Goal: Entertainment & Leisure: Consume media (video, audio)

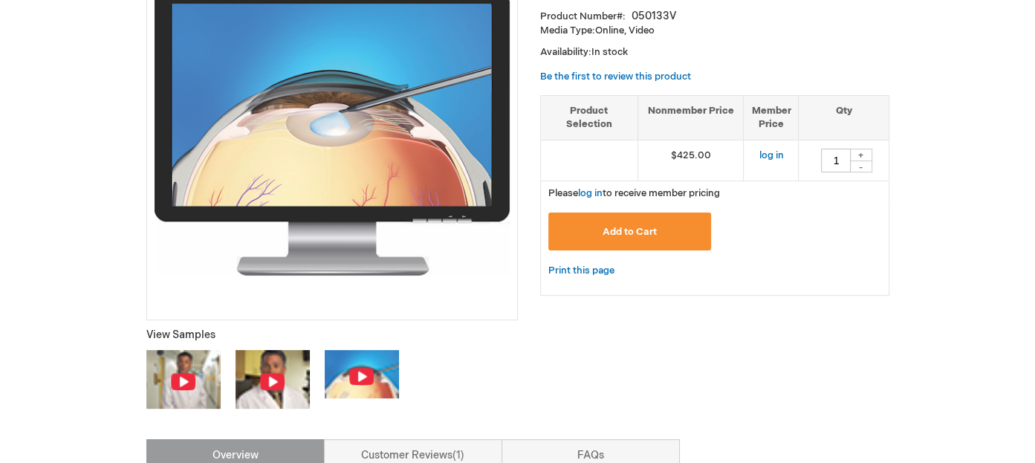
scroll to position [297, 0]
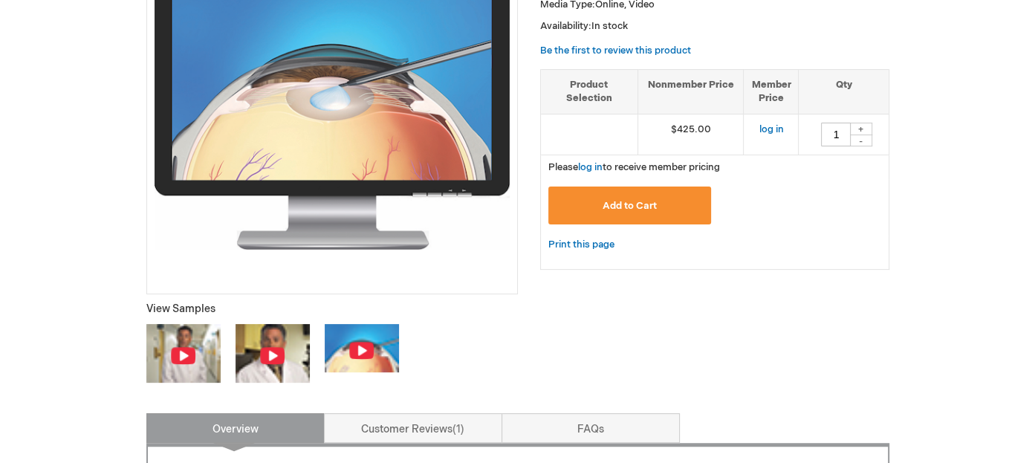
click at [175, 347] on img at bounding box center [183, 355] width 26 height 19
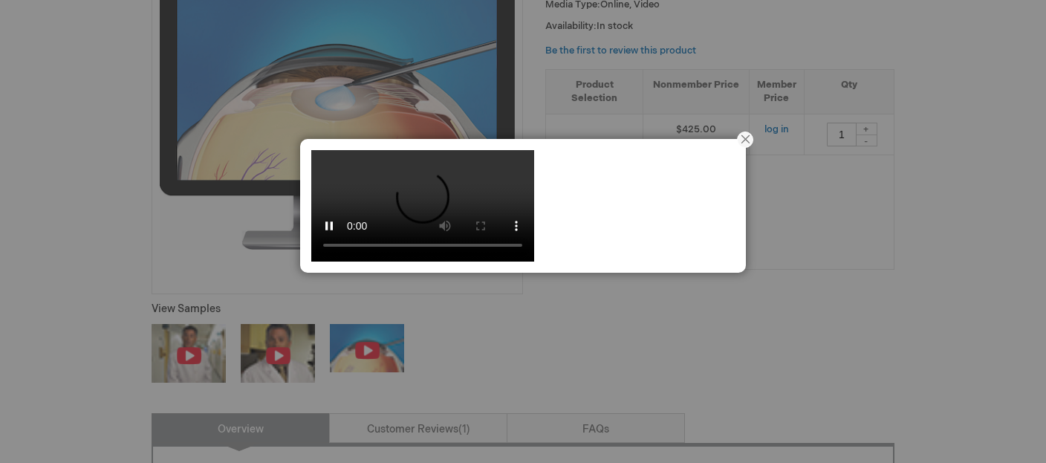
click at [17, 216] on div at bounding box center [523, 231] width 1046 height 463
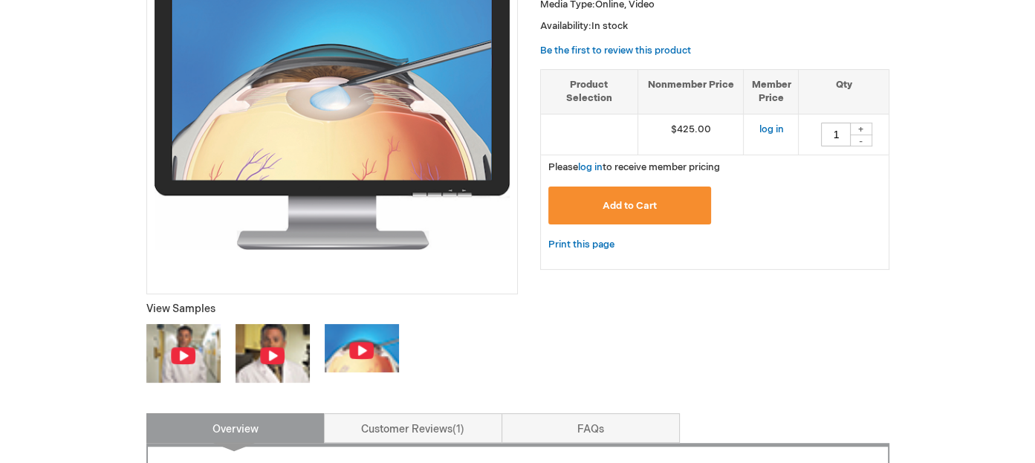
click at [184, 349] on img at bounding box center [183, 355] width 26 height 19
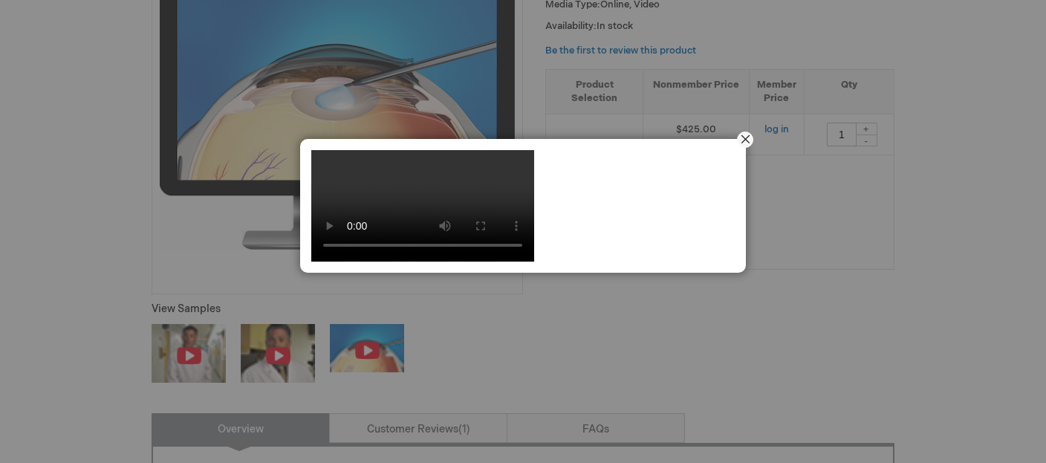
click at [741, 137] on button "Close" at bounding box center [745, 140] width 46 height 46
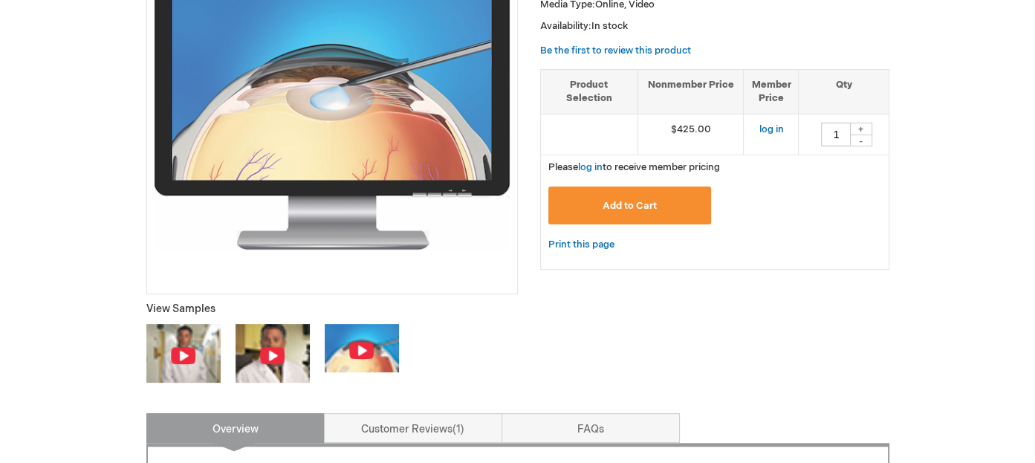
click at [277, 348] on img at bounding box center [272, 355] width 26 height 19
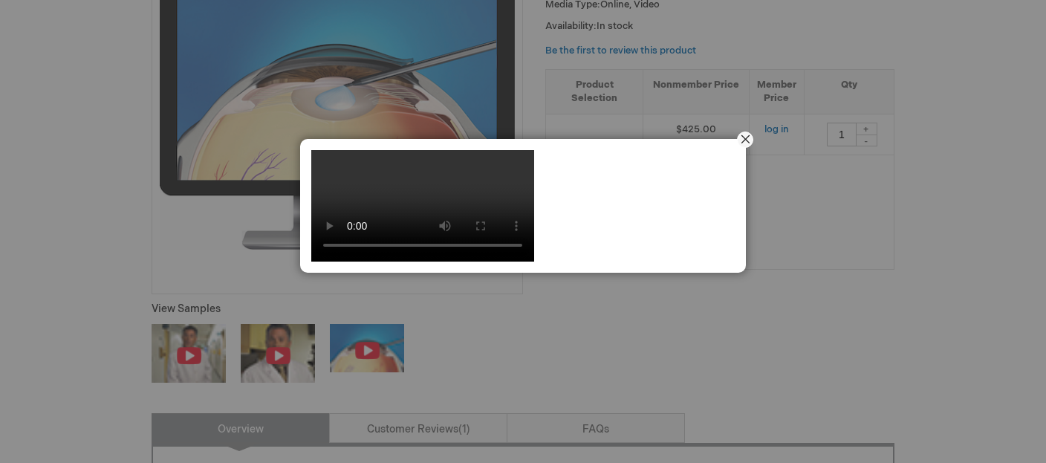
click at [744, 138] on button "Close" at bounding box center [745, 140] width 46 height 46
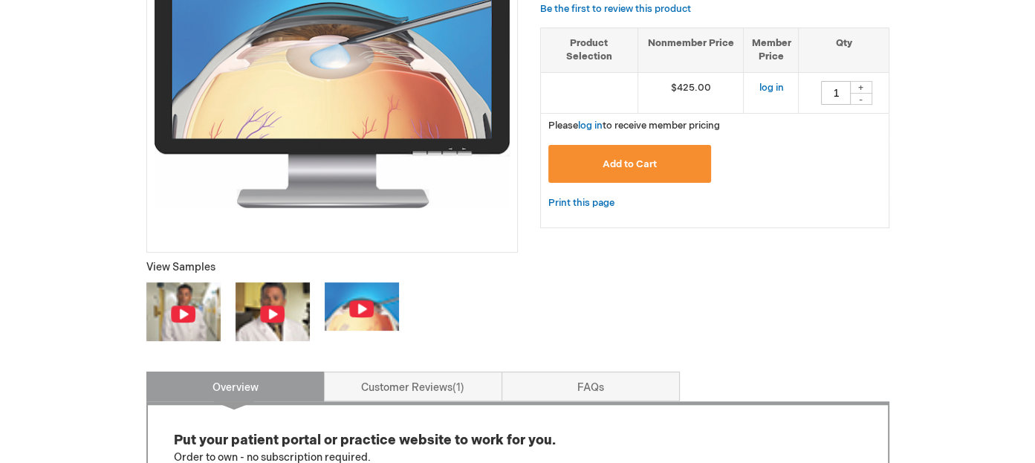
scroll to position [371, 0]
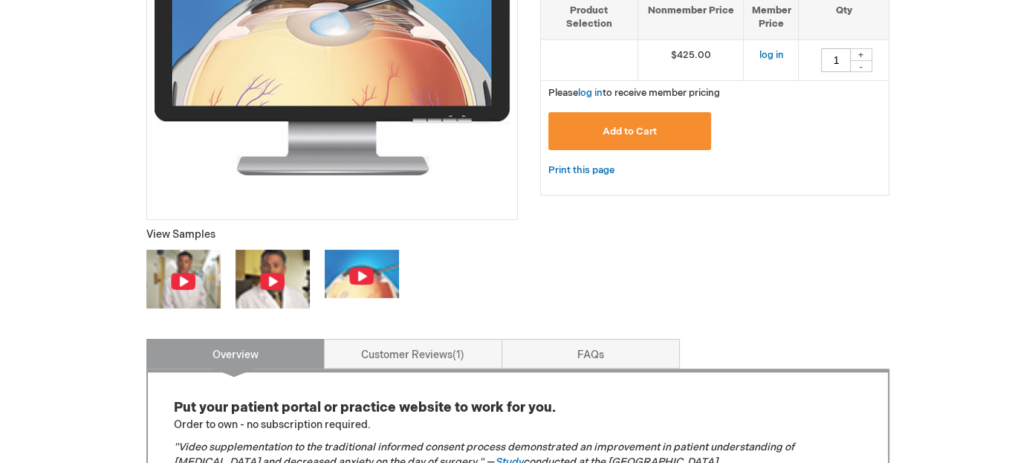
click at [364, 273] on img at bounding box center [361, 276] width 26 height 19
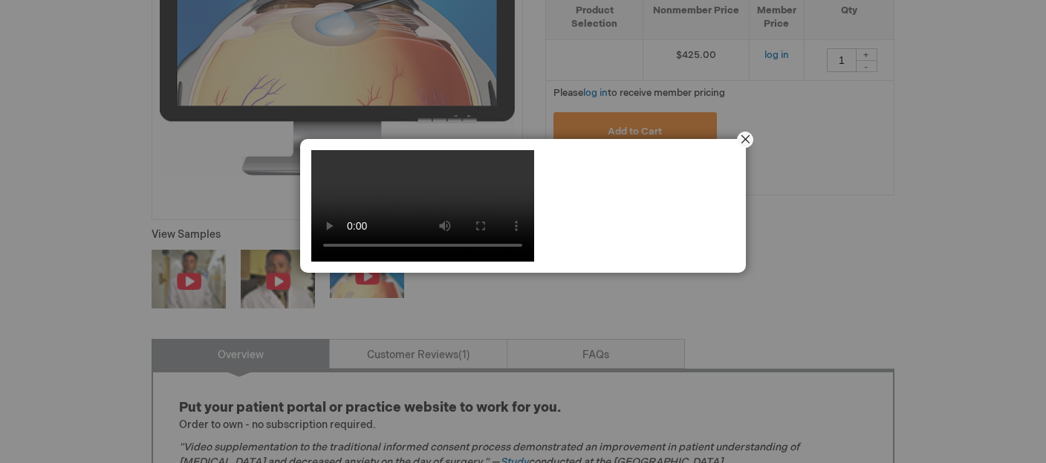
click at [744, 137] on button "Close" at bounding box center [745, 140] width 46 height 46
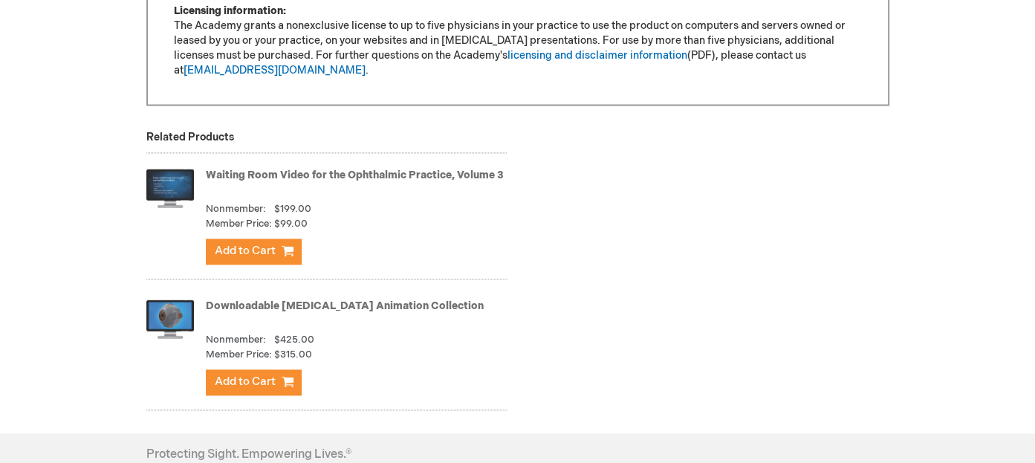
scroll to position [1857, 0]
